Goal: Task Accomplishment & Management: Manage account settings

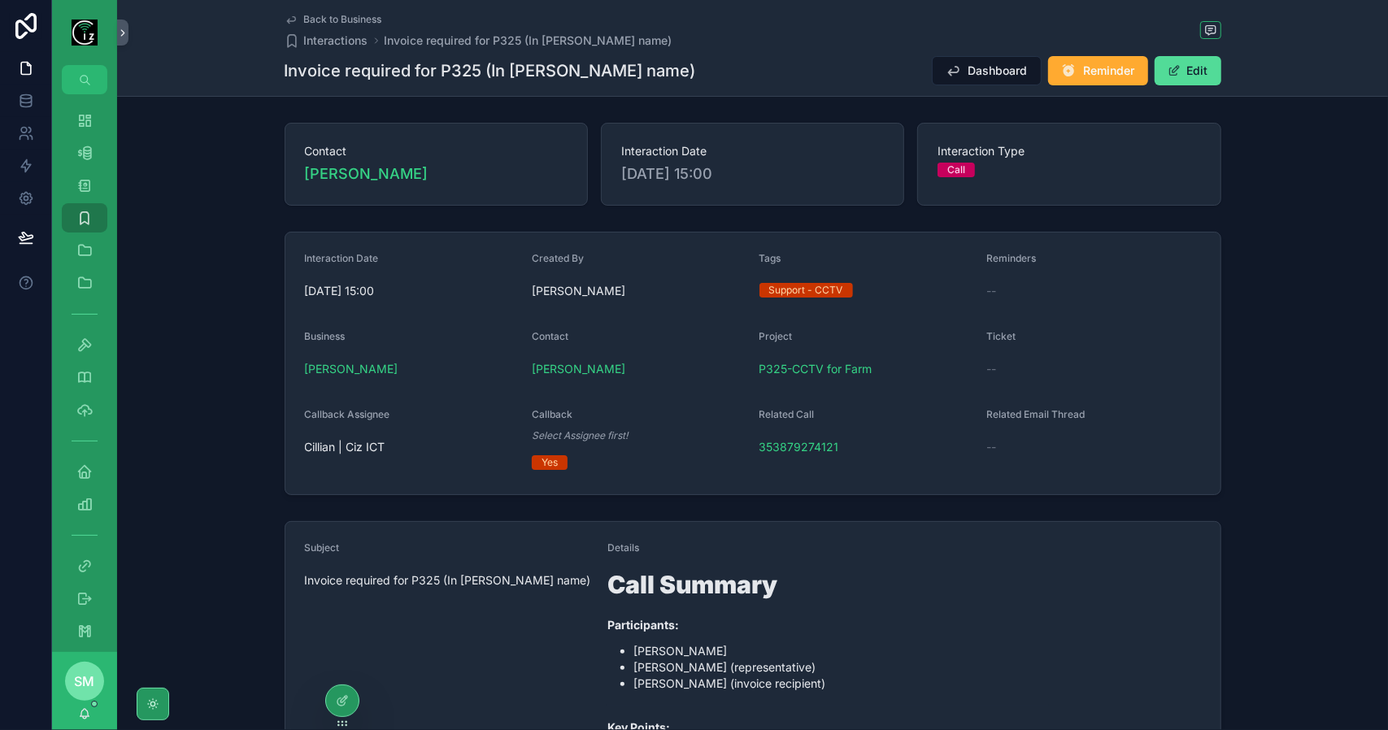
click at [338, 14] on span "Back to Business" at bounding box center [343, 19] width 78 height 13
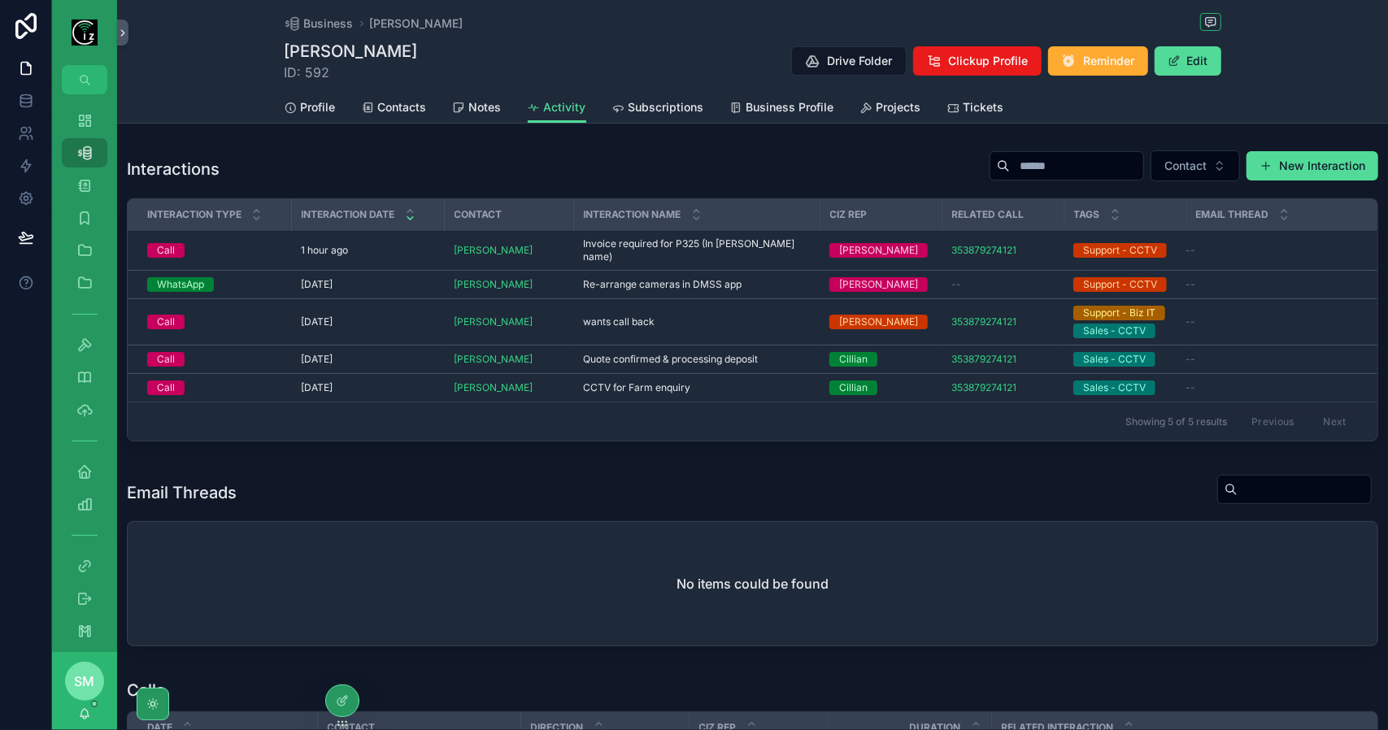
click at [673, 246] on span "Invoice required for P325 (In [PERSON_NAME] name)" at bounding box center [696, 250] width 227 height 26
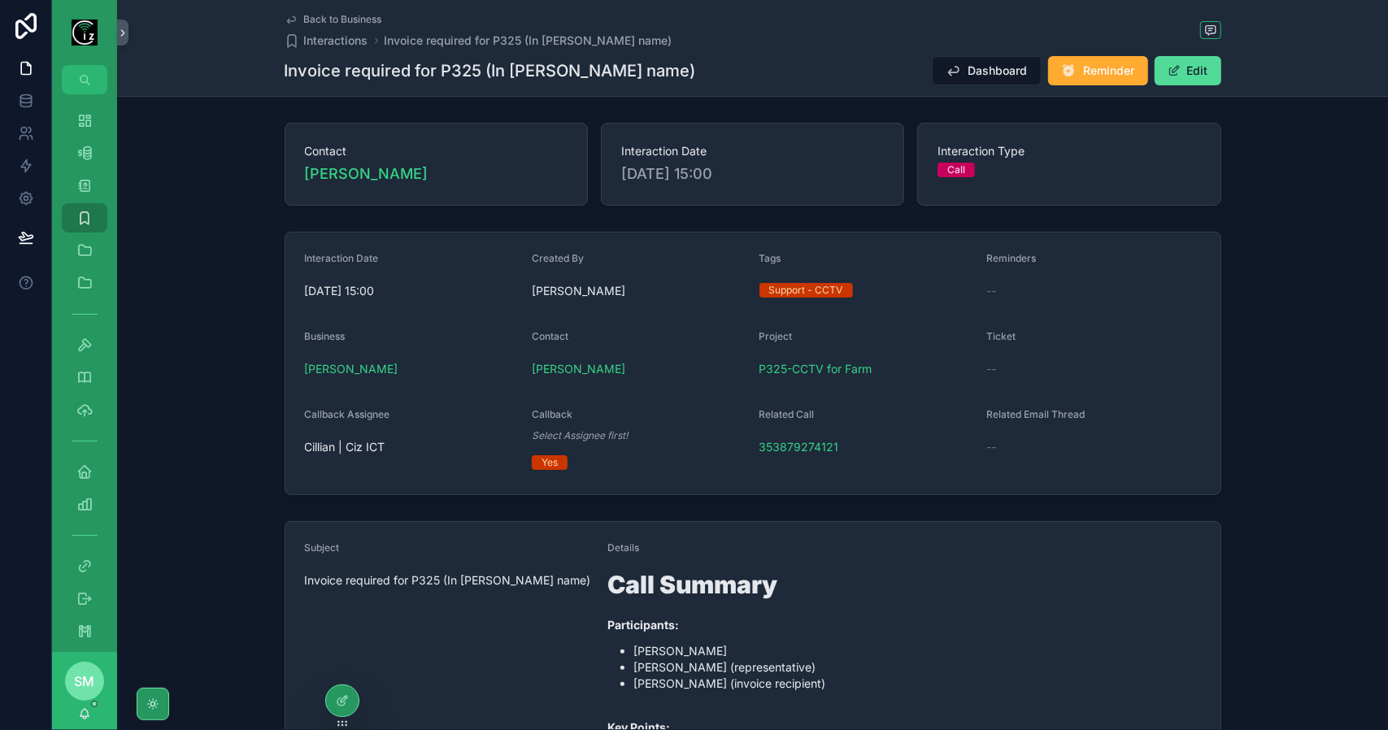
click at [1220, 65] on div "Back to Business Interactions Invoice required for P325 (In [PERSON_NAME] name)…" at bounding box center [752, 48] width 1271 height 97
click at [1192, 74] on button "Edit" at bounding box center [1188, 70] width 67 height 29
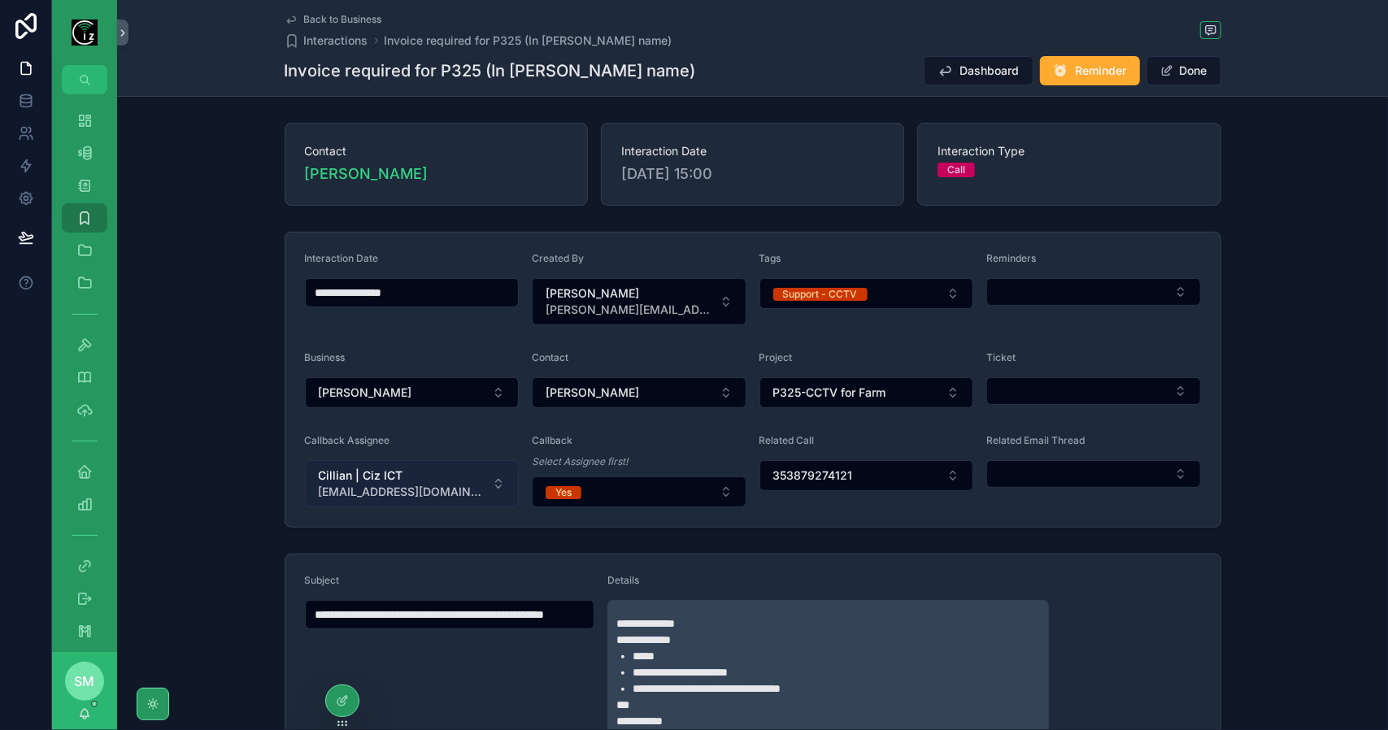
click at [433, 480] on button "Cillian | Ciz ICT [EMAIL_ADDRESS][DOMAIN_NAME]" at bounding box center [412, 483] width 215 height 47
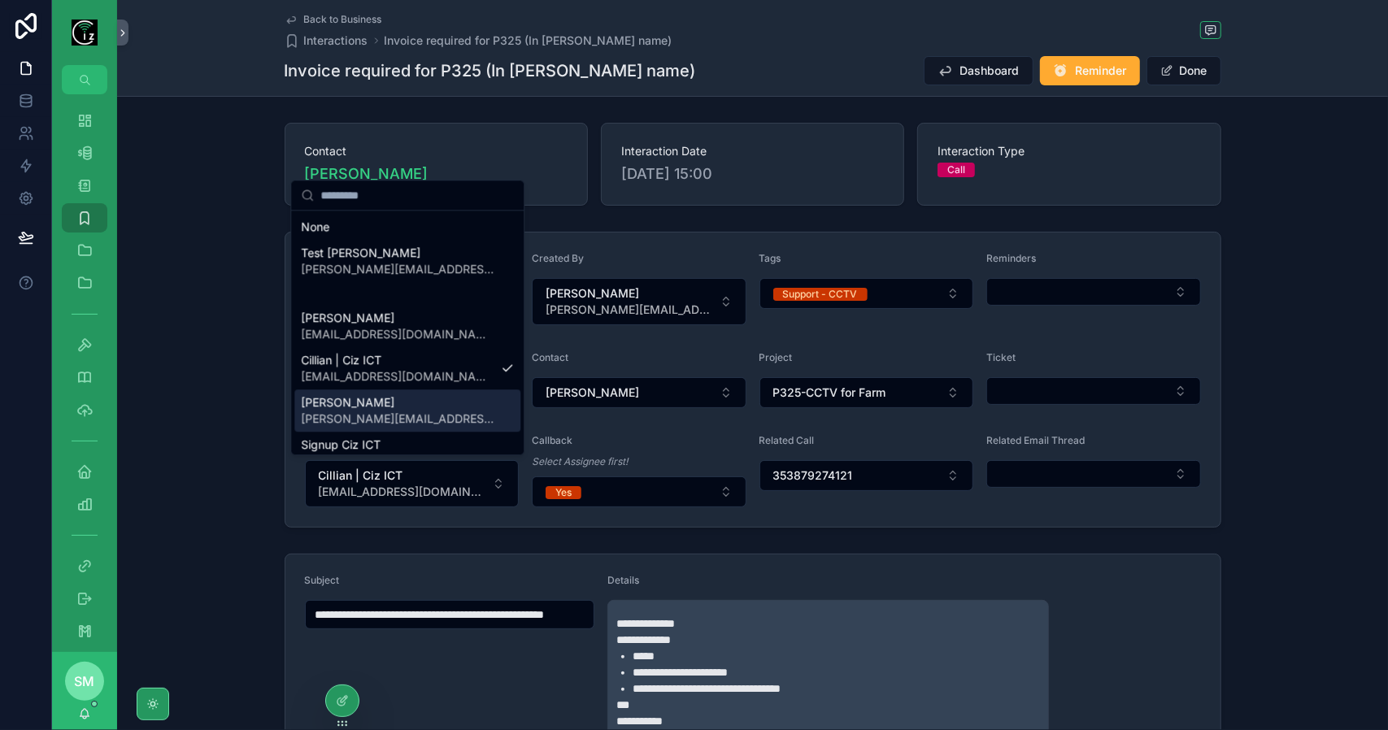
click at [407, 410] on div "[PERSON_NAME] [PERSON_NAME][EMAIL_ADDRESS][DOMAIN_NAME]" at bounding box center [407, 411] width 226 height 42
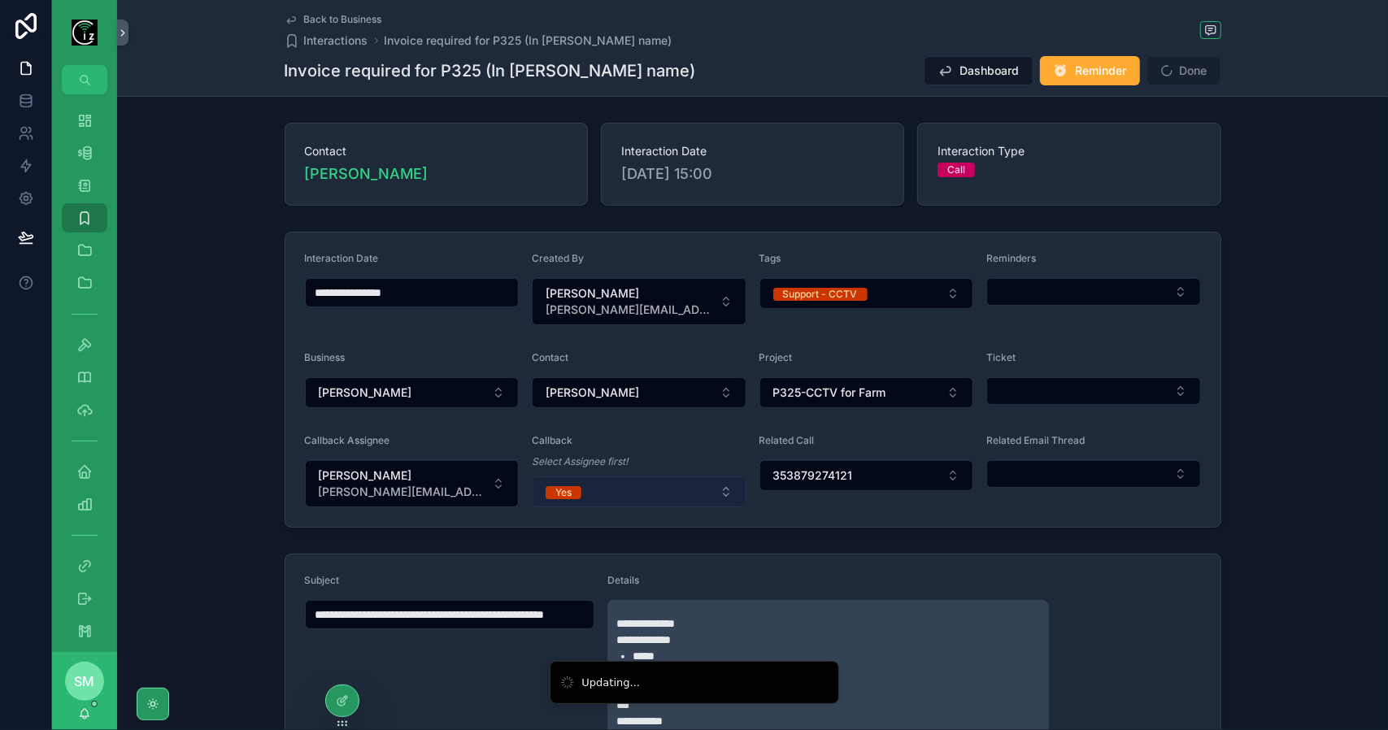
click at [640, 485] on button "Yes" at bounding box center [639, 492] width 215 height 31
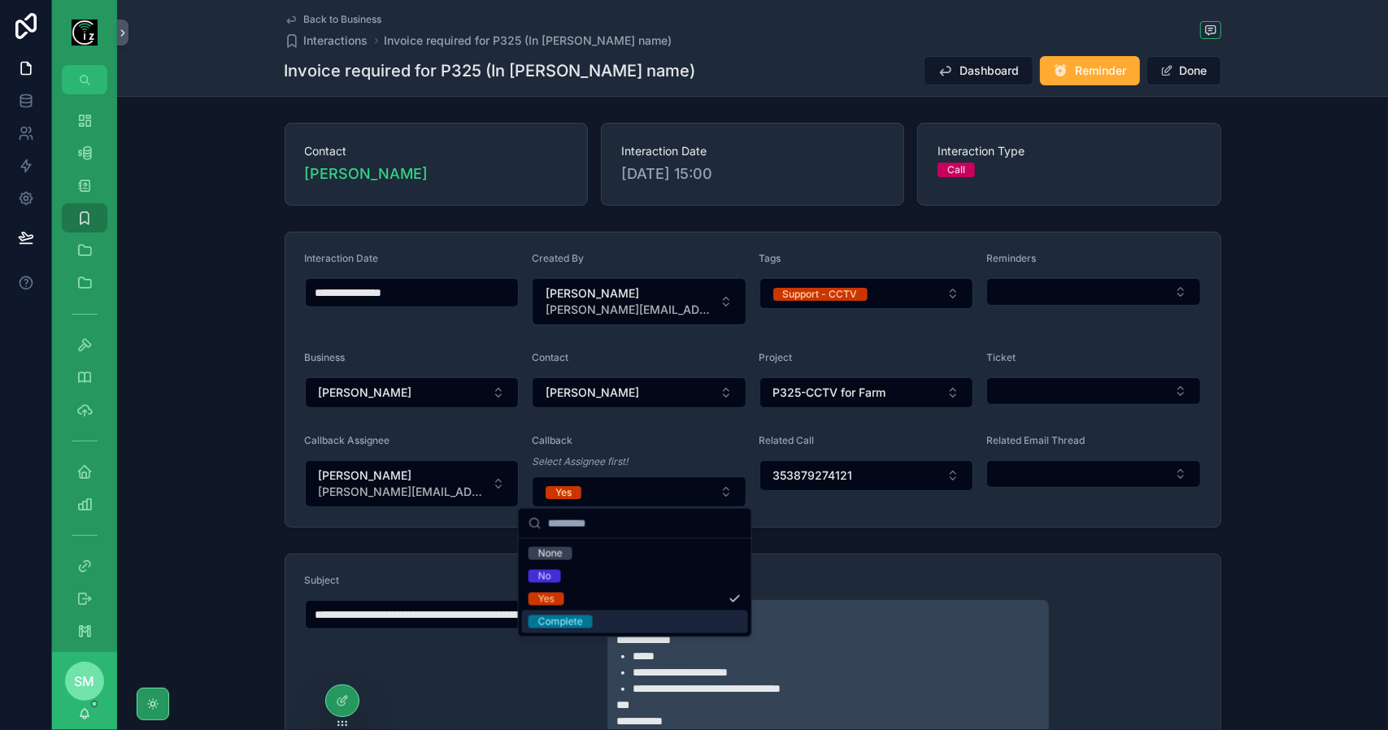
click at [620, 622] on div "Complete" at bounding box center [635, 622] width 226 height 23
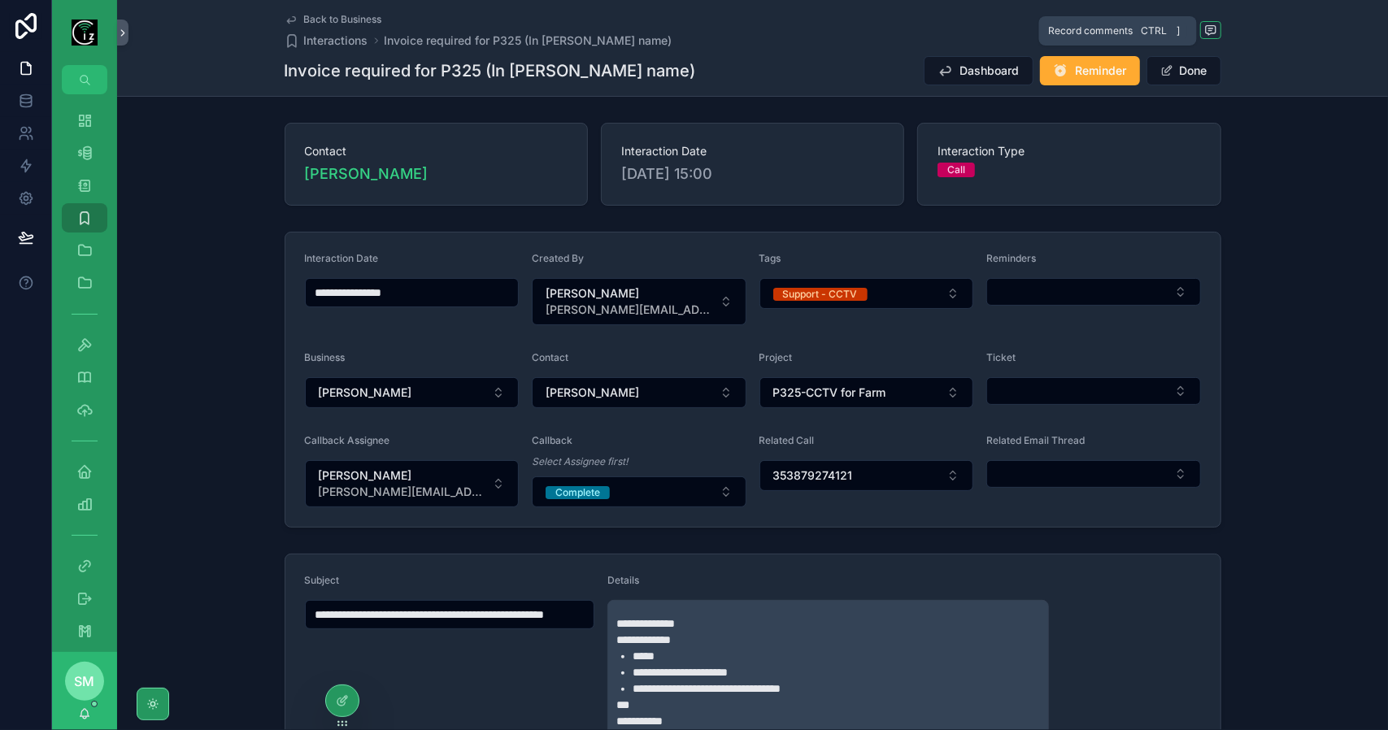
click at [1215, 28] on span "scrollable content" at bounding box center [1210, 30] width 21 height 18
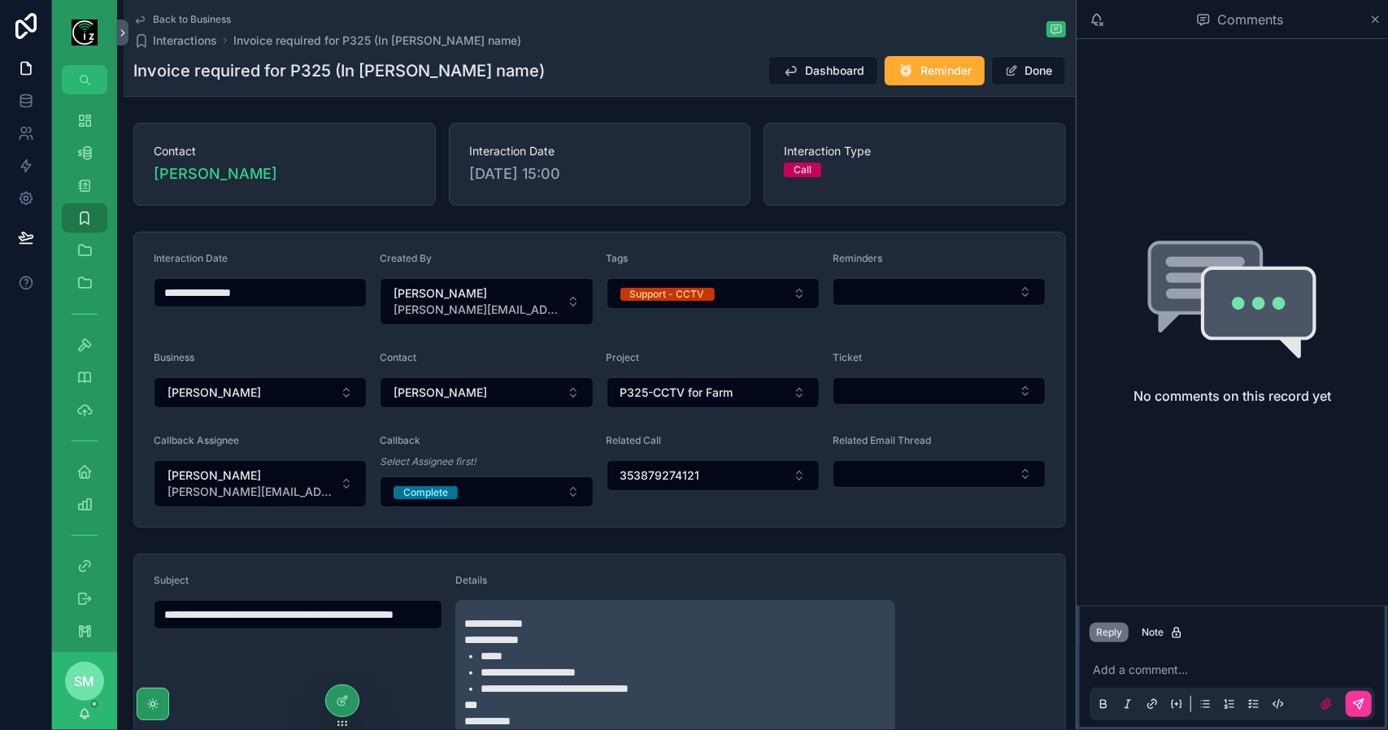
click at [1157, 671] on p "scrollable content" at bounding box center [1235, 670] width 285 height 16
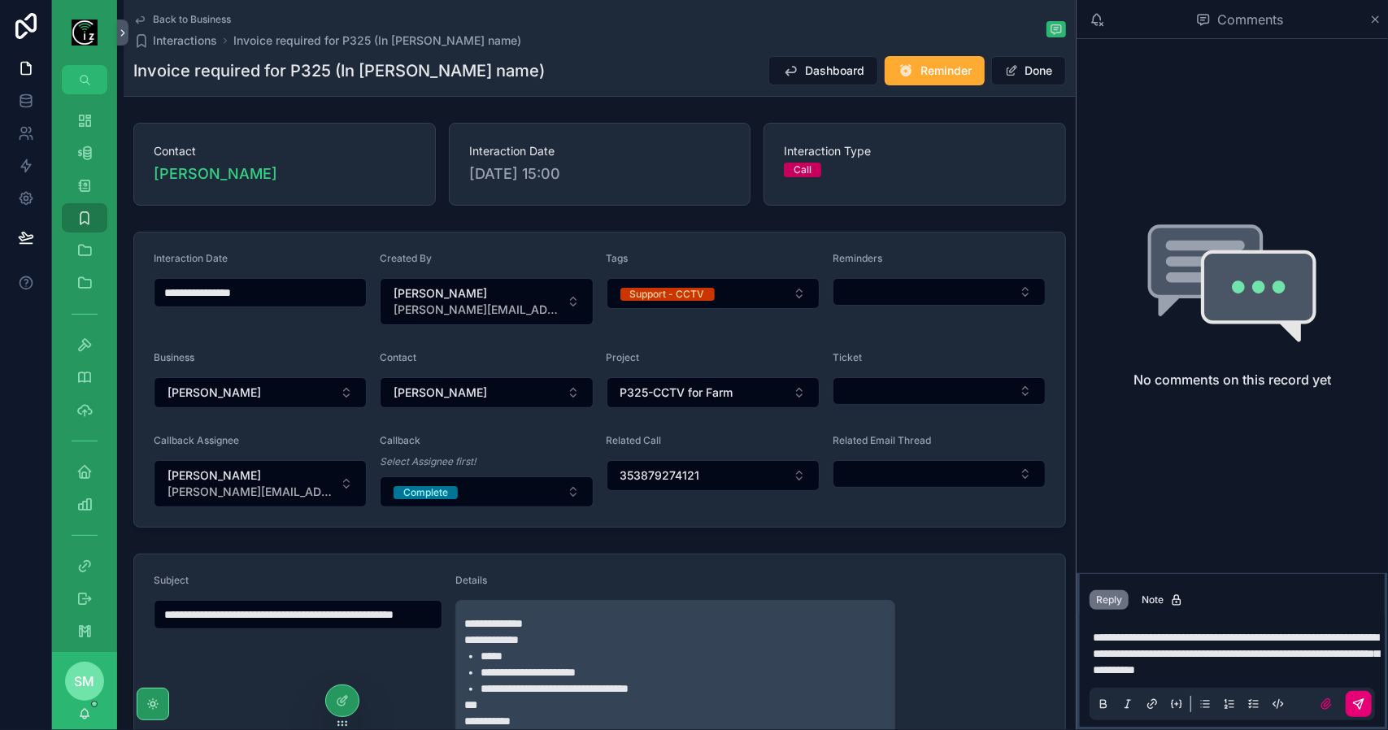
click at [1356, 702] on icon "scrollable content" at bounding box center [1359, 704] width 10 height 10
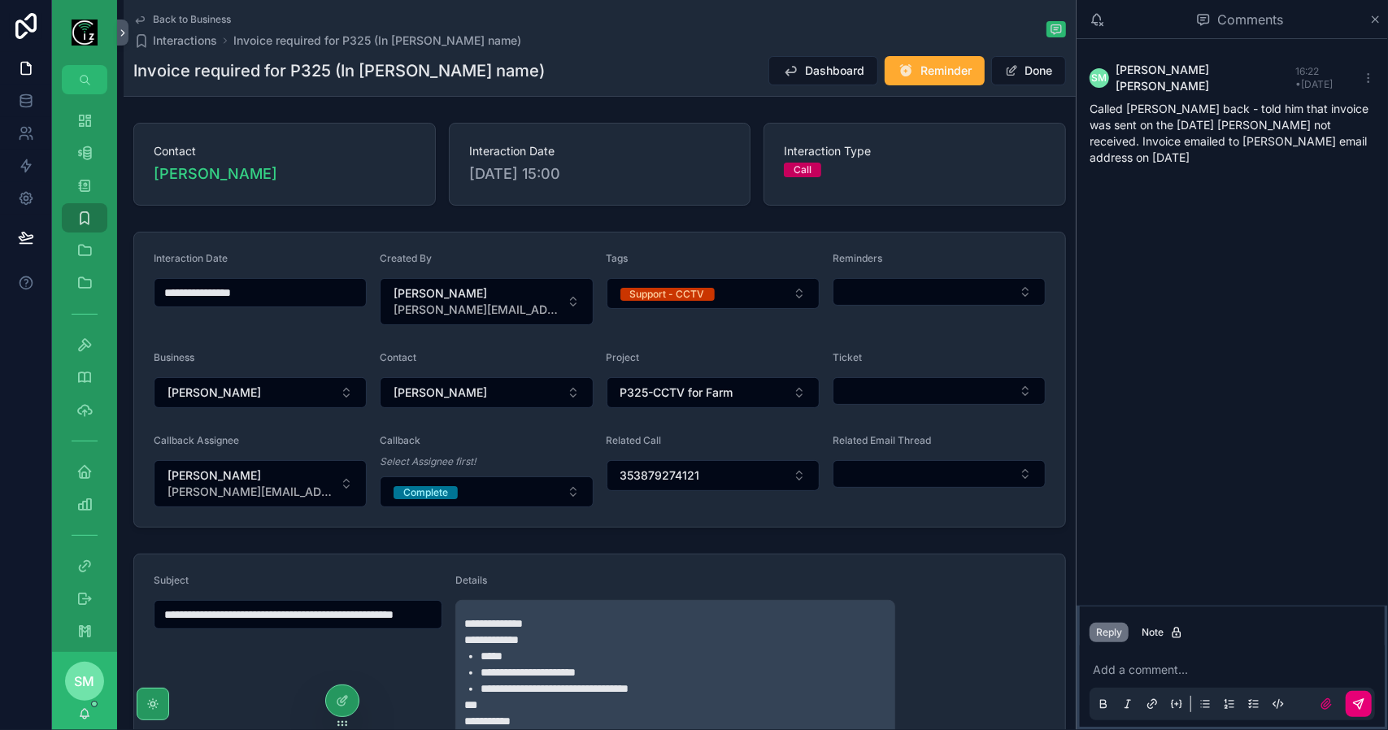
click at [185, 16] on span "Back to Business" at bounding box center [192, 19] width 78 height 13
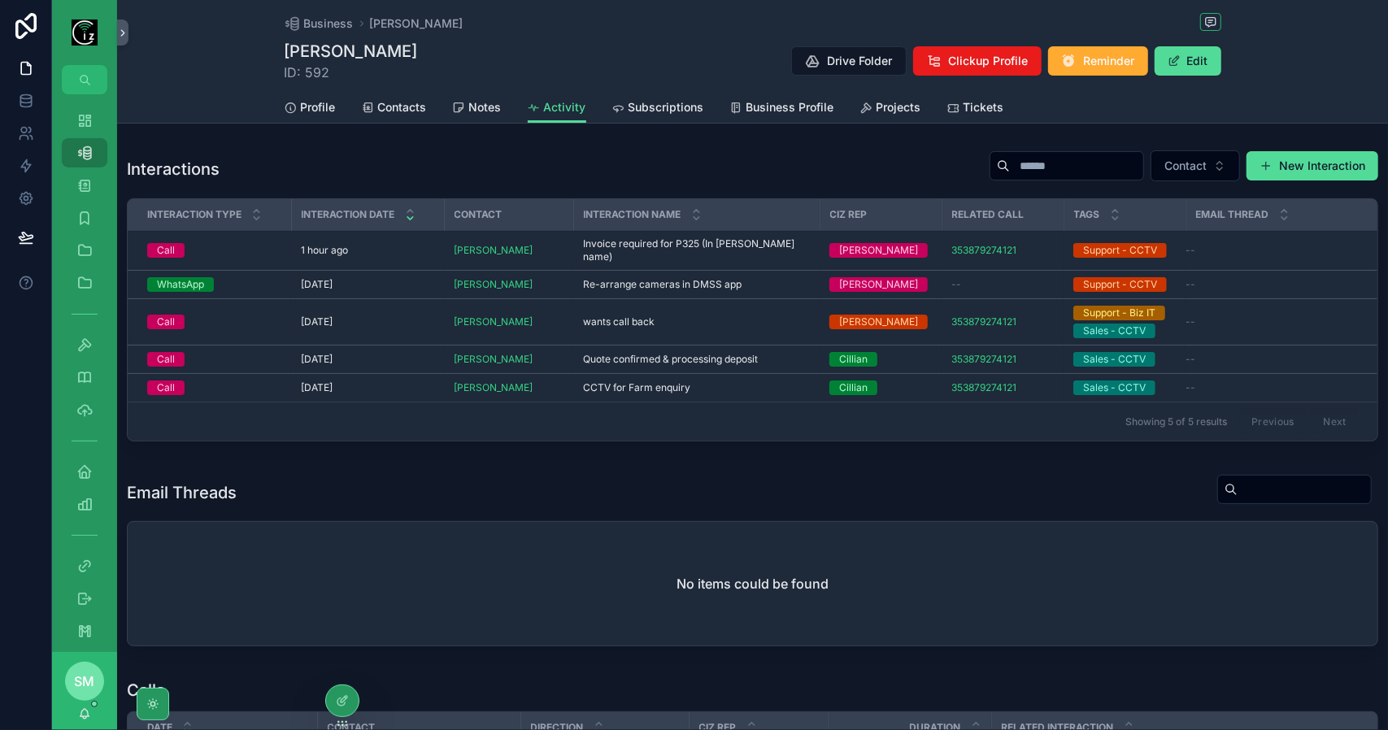
click at [407, 103] on span "Contacts" at bounding box center [402, 107] width 49 height 16
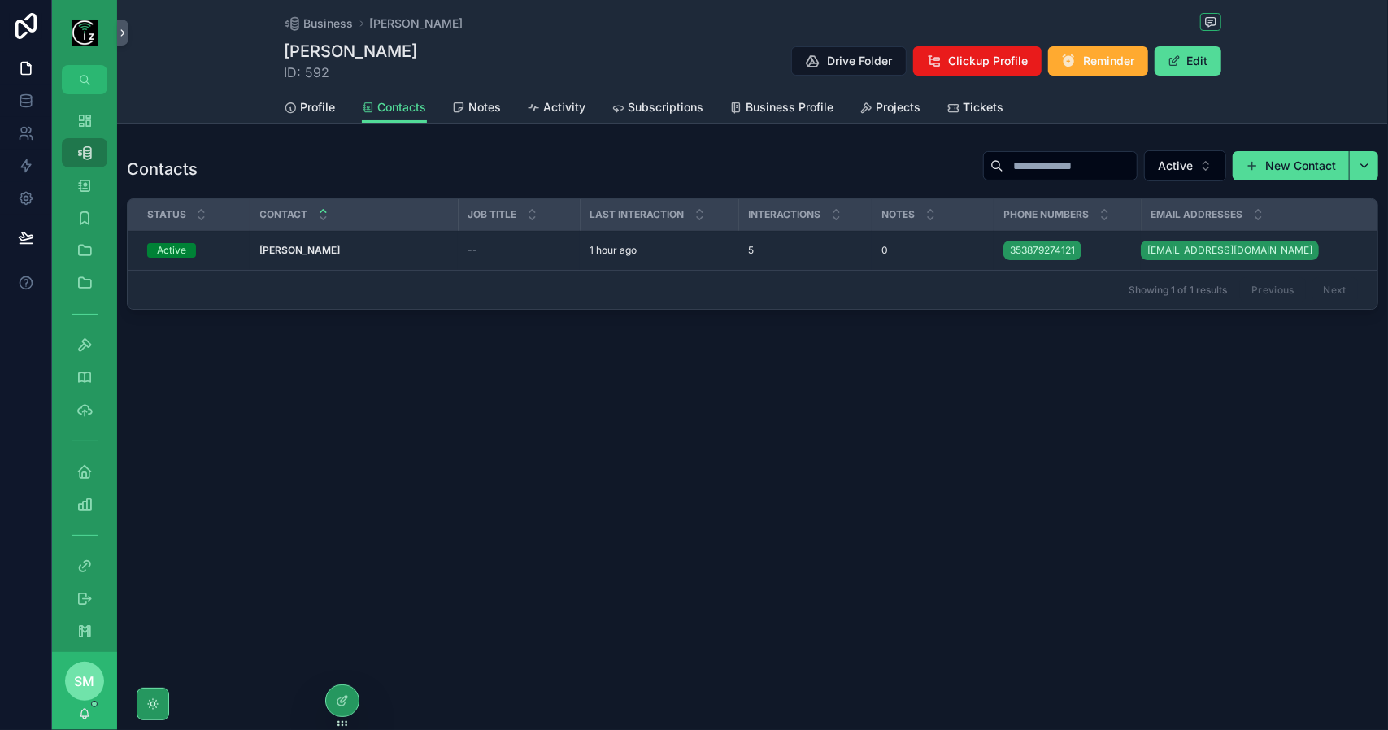
click at [340, 250] on strong "[PERSON_NAME]" at bounding box center [299, 250] width 81 height 12
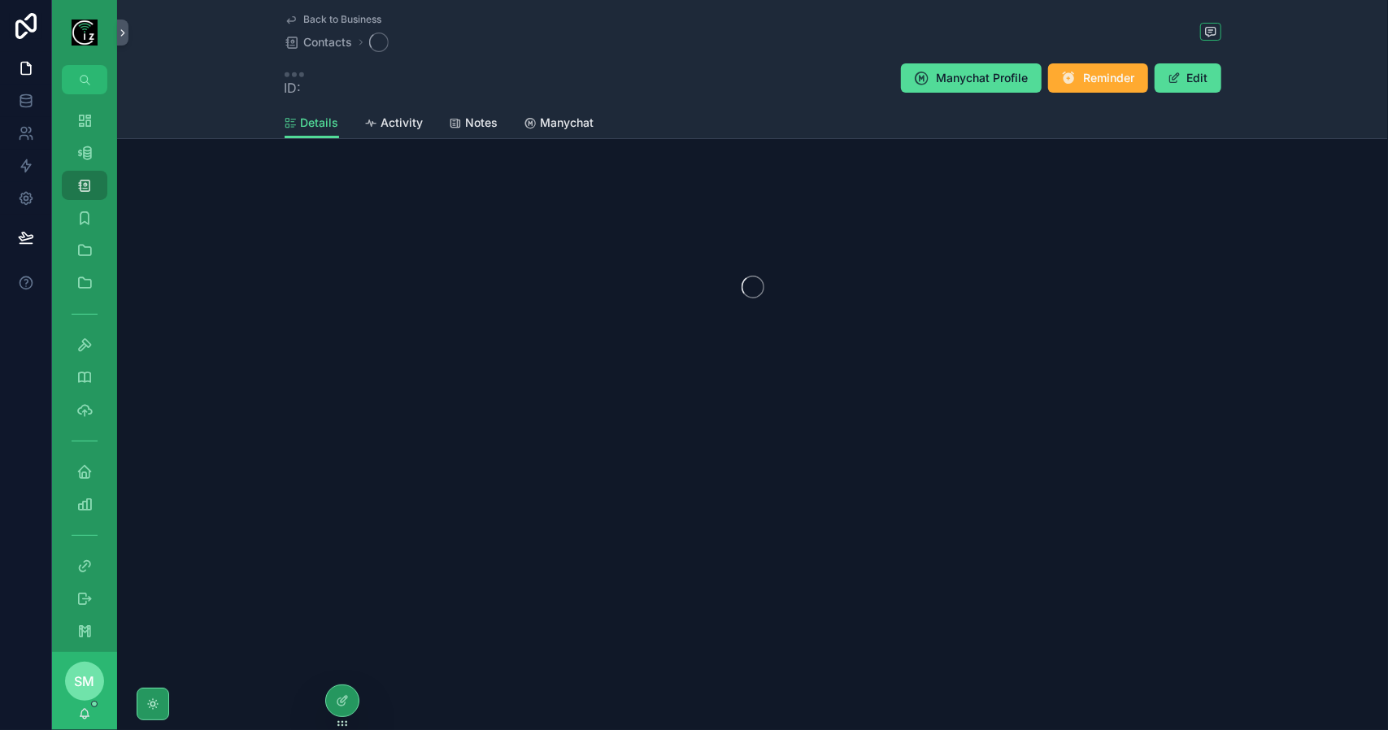
click at [564, 127] on span "Manychat" at bounding box center [568, 123] width 54 height 16
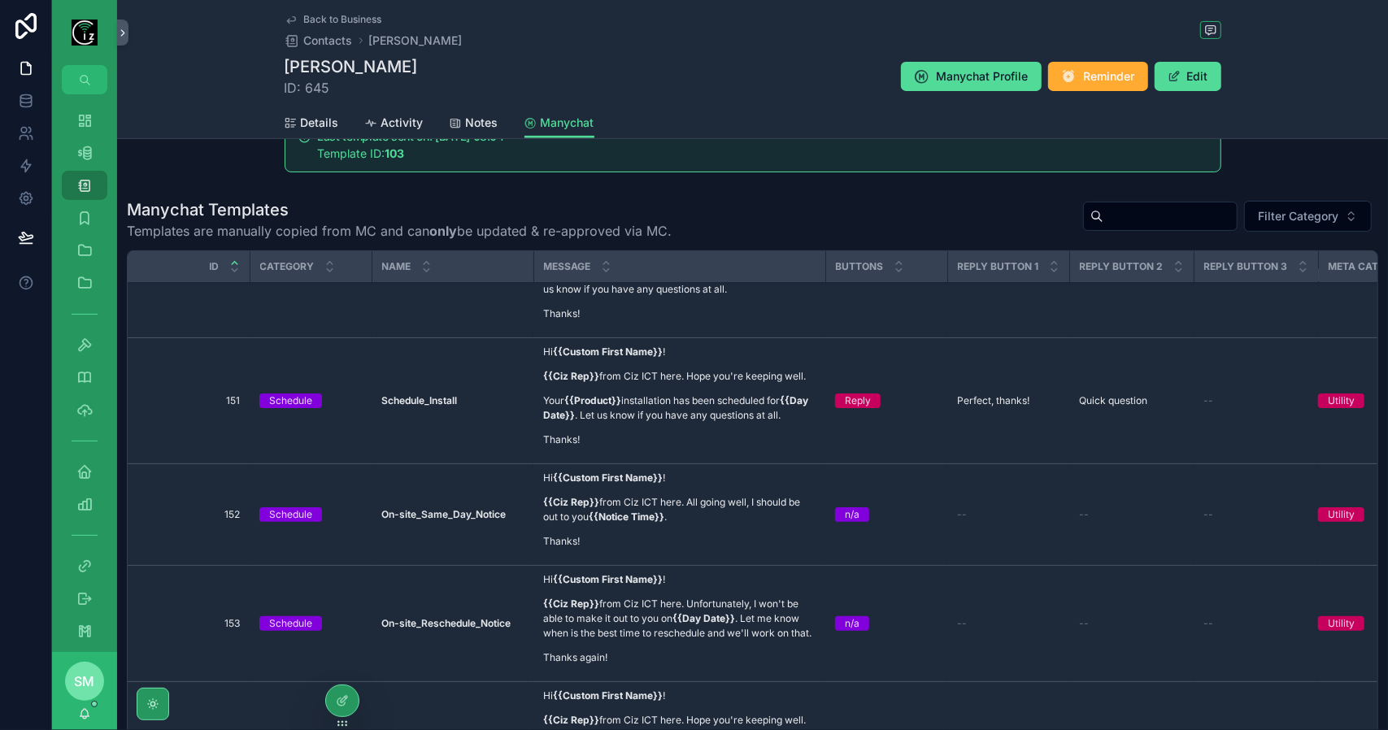
scroll to position [651, 0]
